Goal: Information Seeking & Learning: Learn about a topic

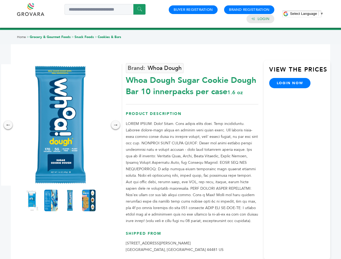
click at [307, 14] on span "Select Language" at bounding box center [303, 14] width 27 height 4
click at [60, 125] on img at bounding box center [61, 125] width 122 height 122
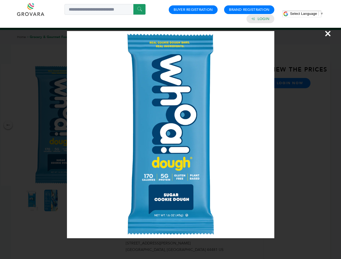
click at [8, 125] on div "×" at bounding box center [170, 129] width 341 height 259
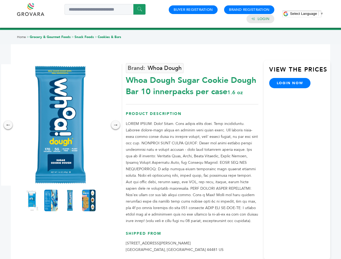
click at [116, 125] on div "→" at bounding box center [115, 125] width 9 height 9
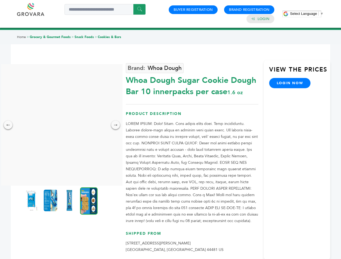
click at [32, 201] on img at bounding box center [32, 201] width 14 height 22
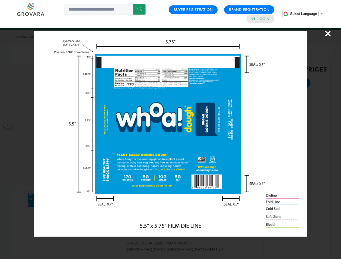
click at [51, 201] on div "×" at bounding box center [170, 129] width 341 height 259
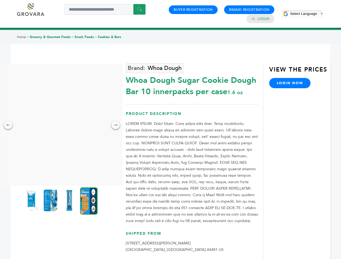
click at [70, 201] on img at bounding box center [70, 201] width 14 height 22
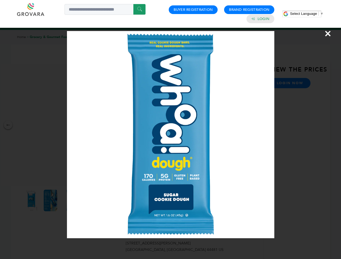
click at [89, 201] on div "×" at bounding box center [170, 129] width 341 height 259
